Goal: Information Seeking & Learning: Learn about a topic

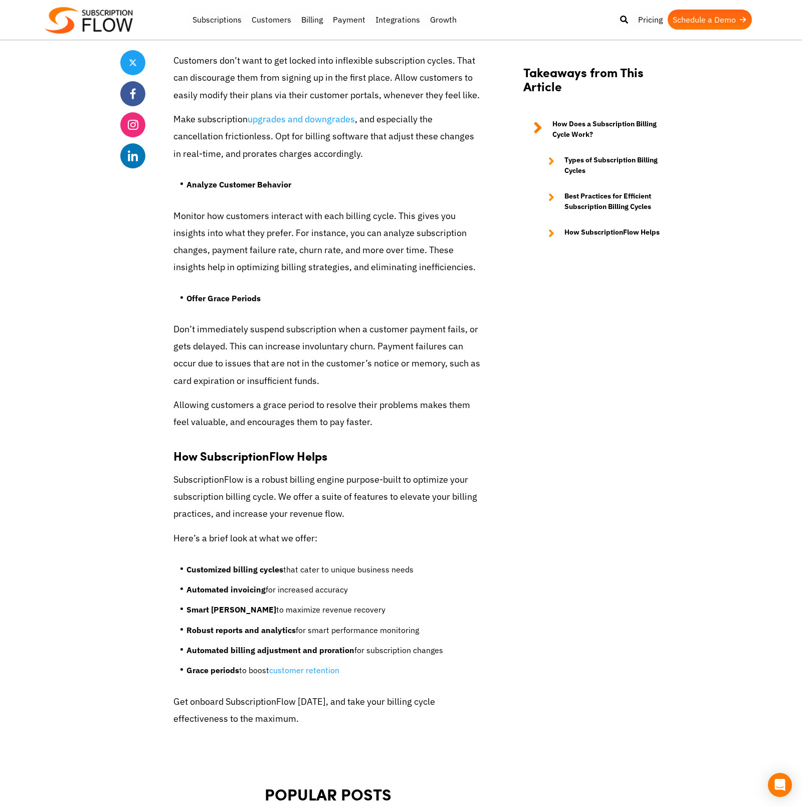
scroll to position [3970, 0]
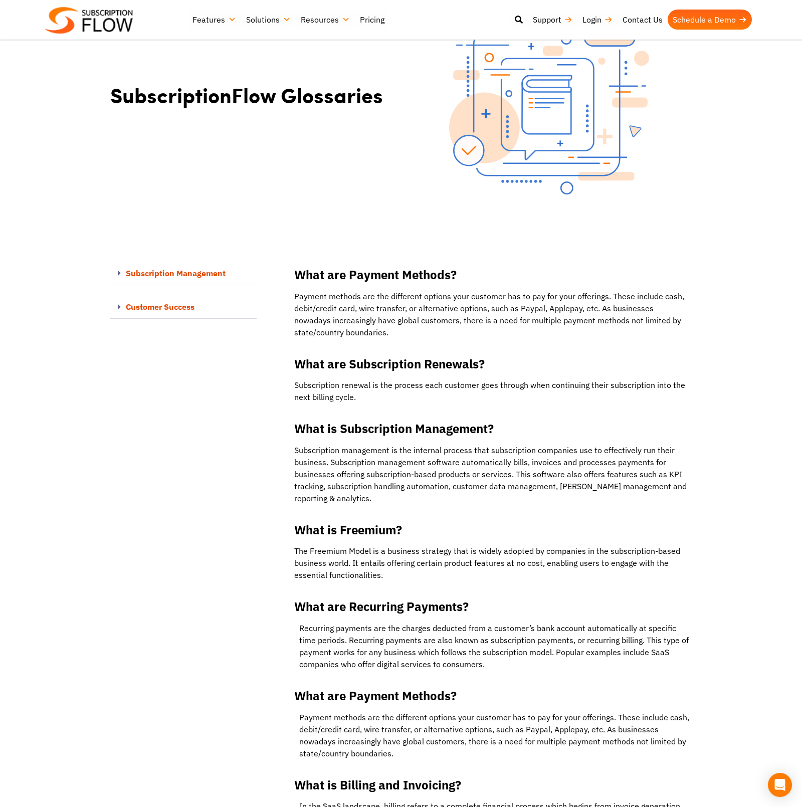
scroll to position [53, 0]
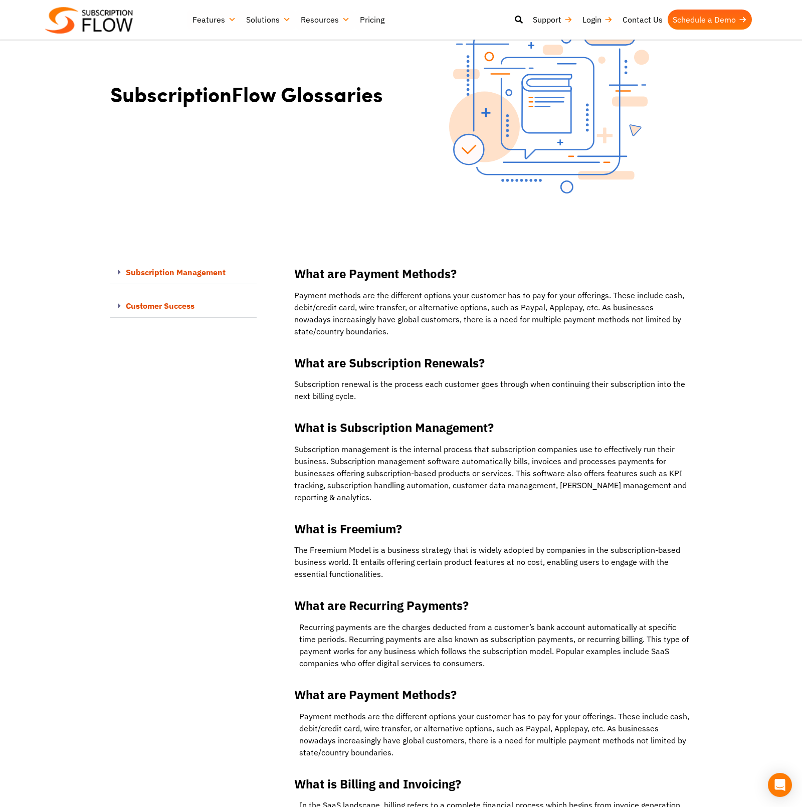
click at [118, 270] on icon at bounding box center [119, 272] width 3 height 8
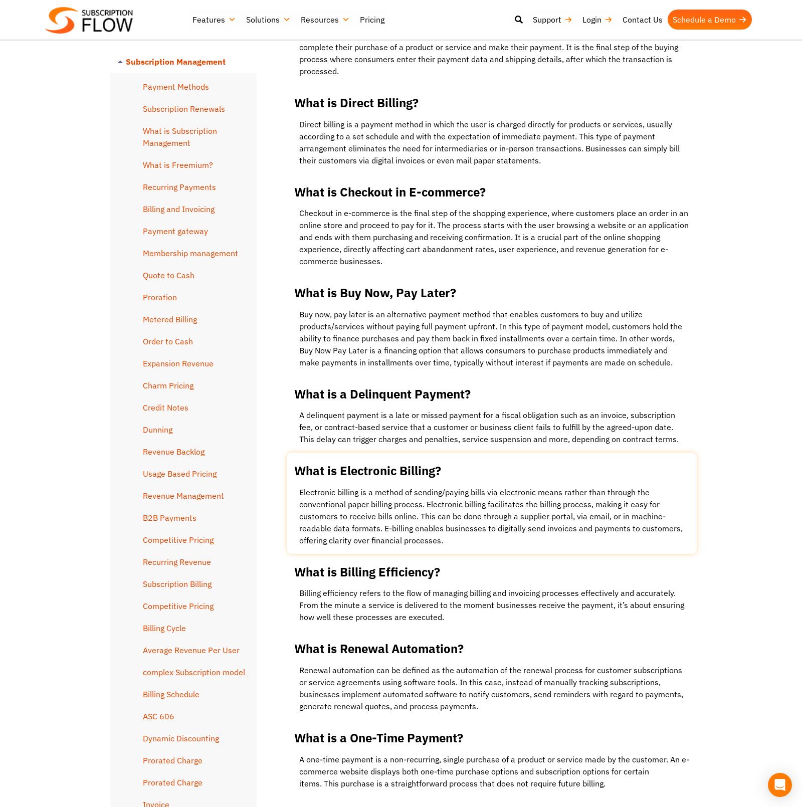
scroll to position [7265, 0]
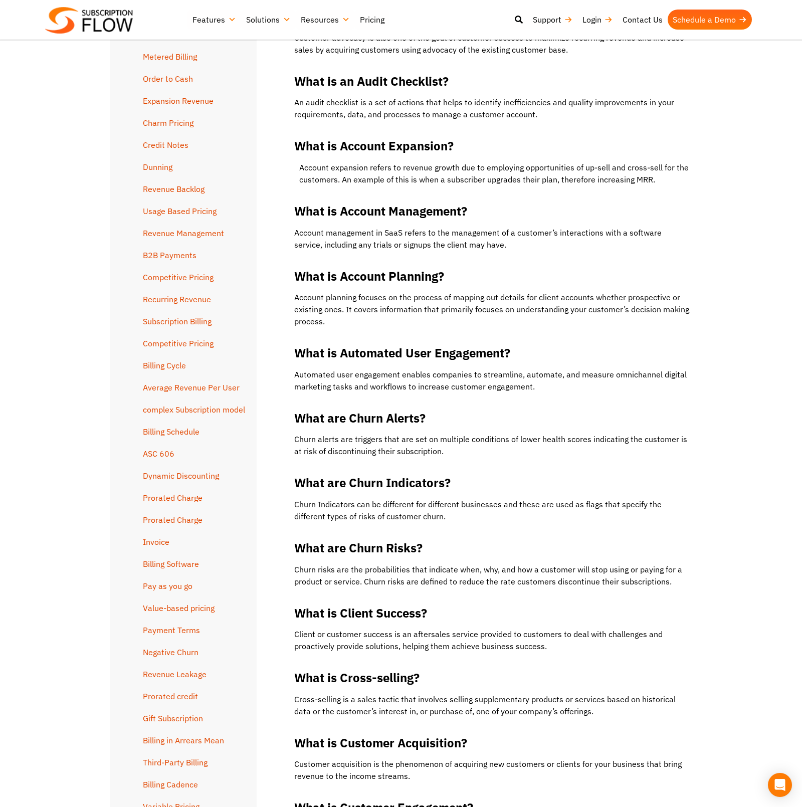
click at [181, 316] on link "Subscription Billing" at bounding box center [177, 321] width 69 height 10
click at [185, 316] on link "Subscription Billing" at bounding box center [177, 321] width 69 height 10
click at [208, 338] on link "Competitive Pricing" at bounding box center [178, 343] width 71 height 10
click at [203, 338] on link "Competitive Pricing" at bounding box center [178, 343] width 71 height 10
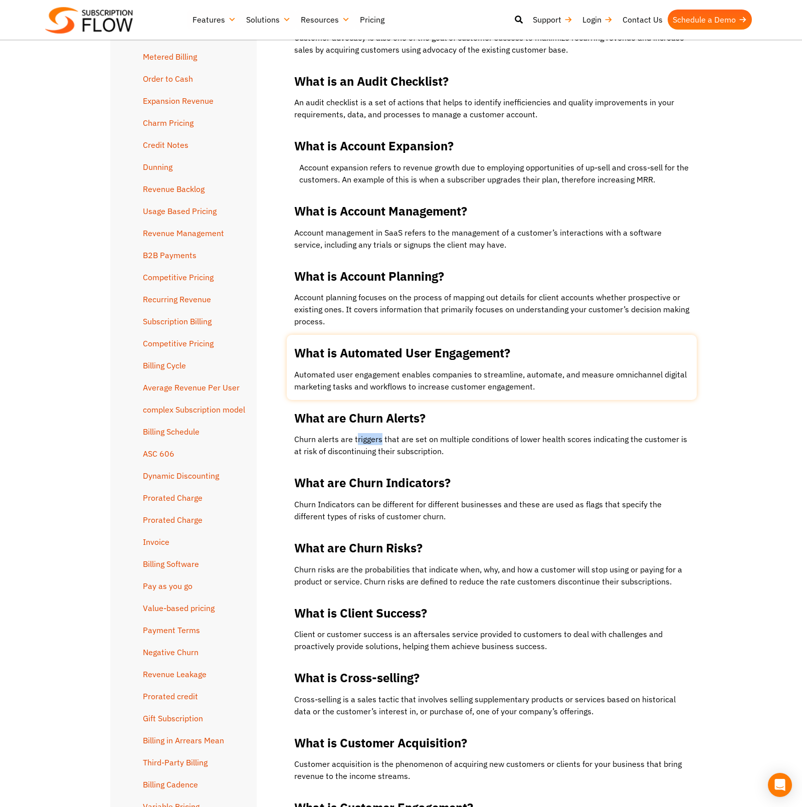
click at [429, 338] on link at bounding box center [492, 367] width 410 height 65
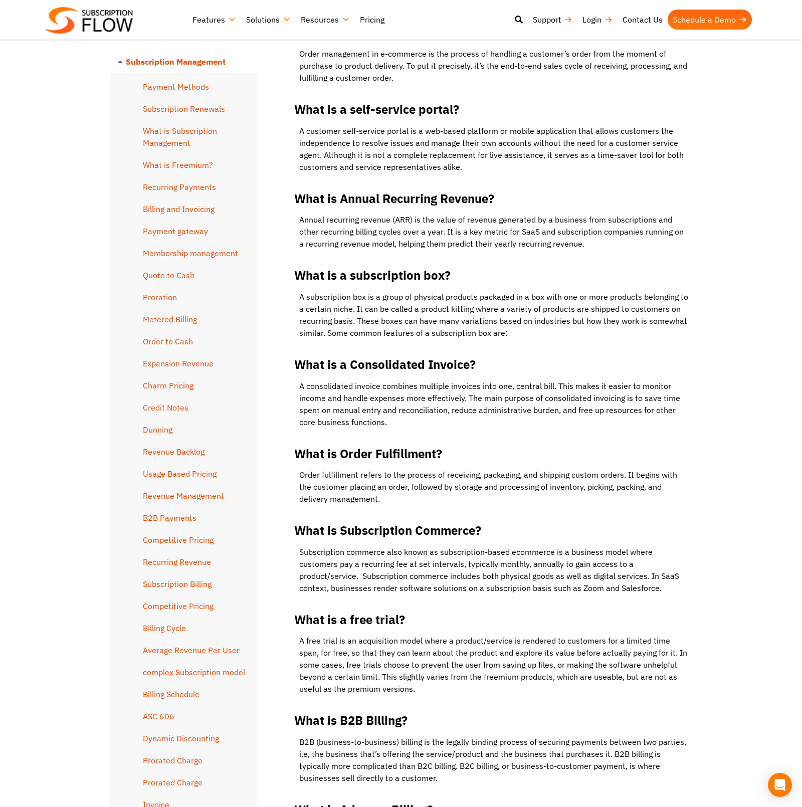
scroll to position [5061, 0]
